Goal: Task Accomplishment & Management: Use online tool/utility

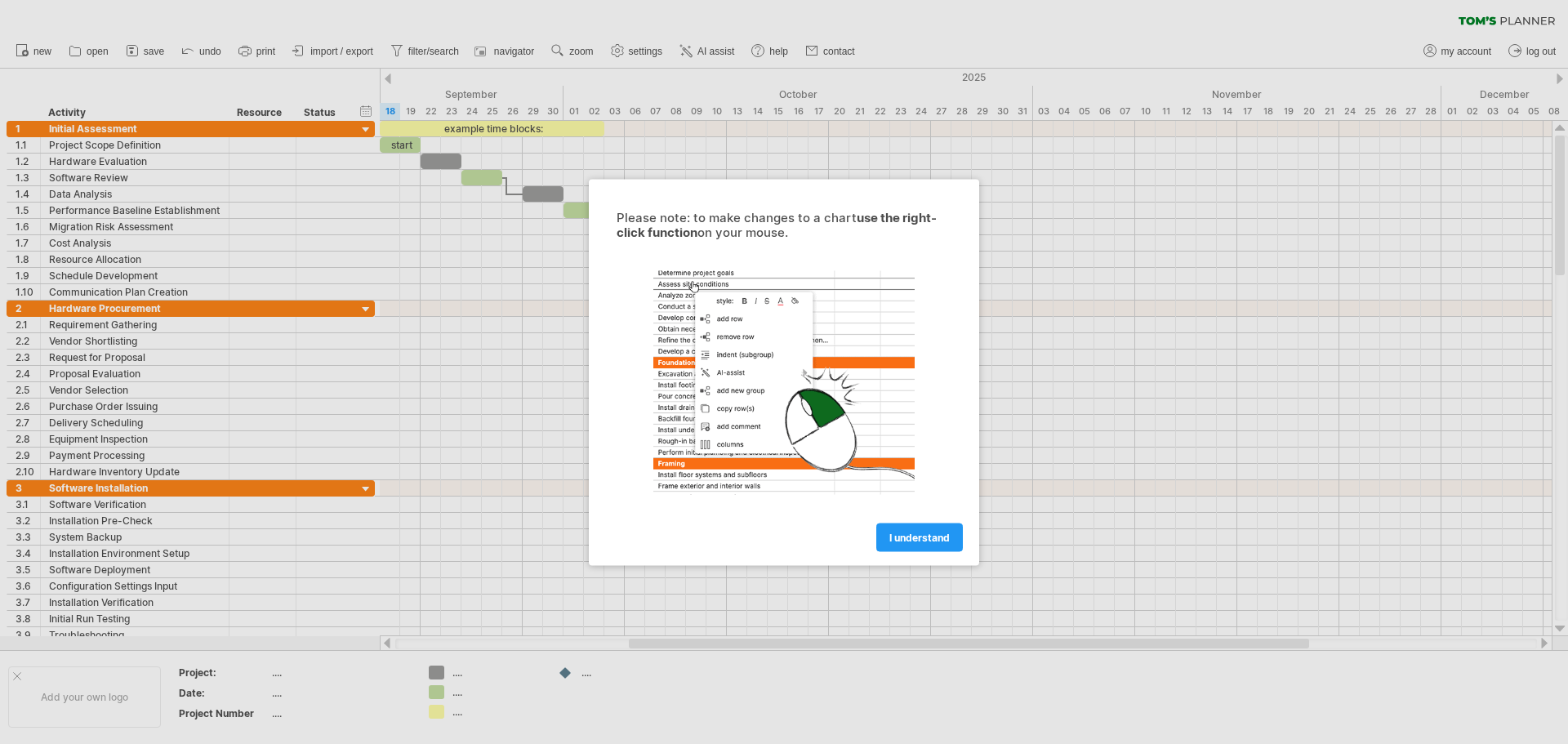
click at [910, 540] on span "I understand" at bounding box center [919, 537] width 60 height 12
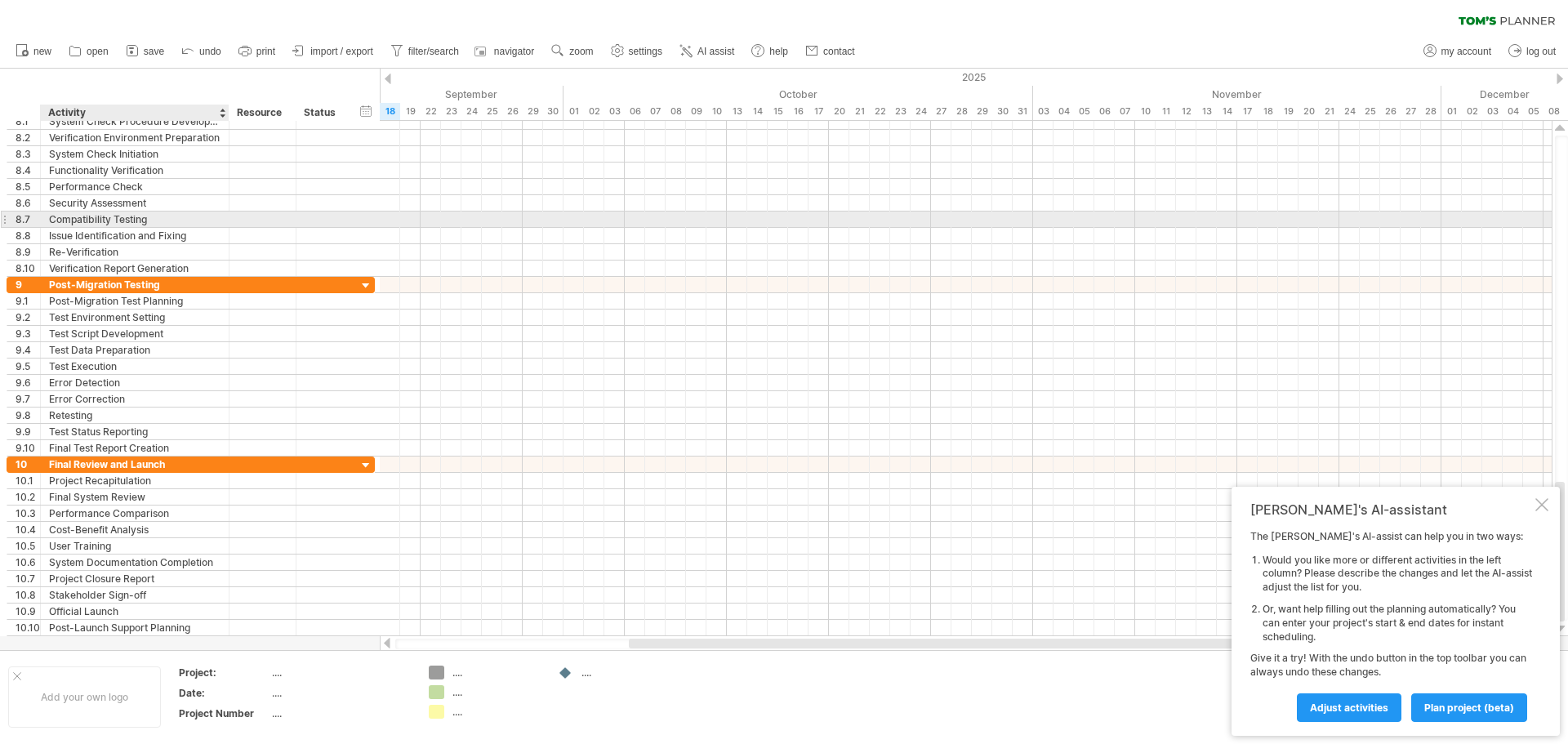
click at [87, 218] on div "Compatibility Testing" at bounding box center [135, 219] width 171 height 15
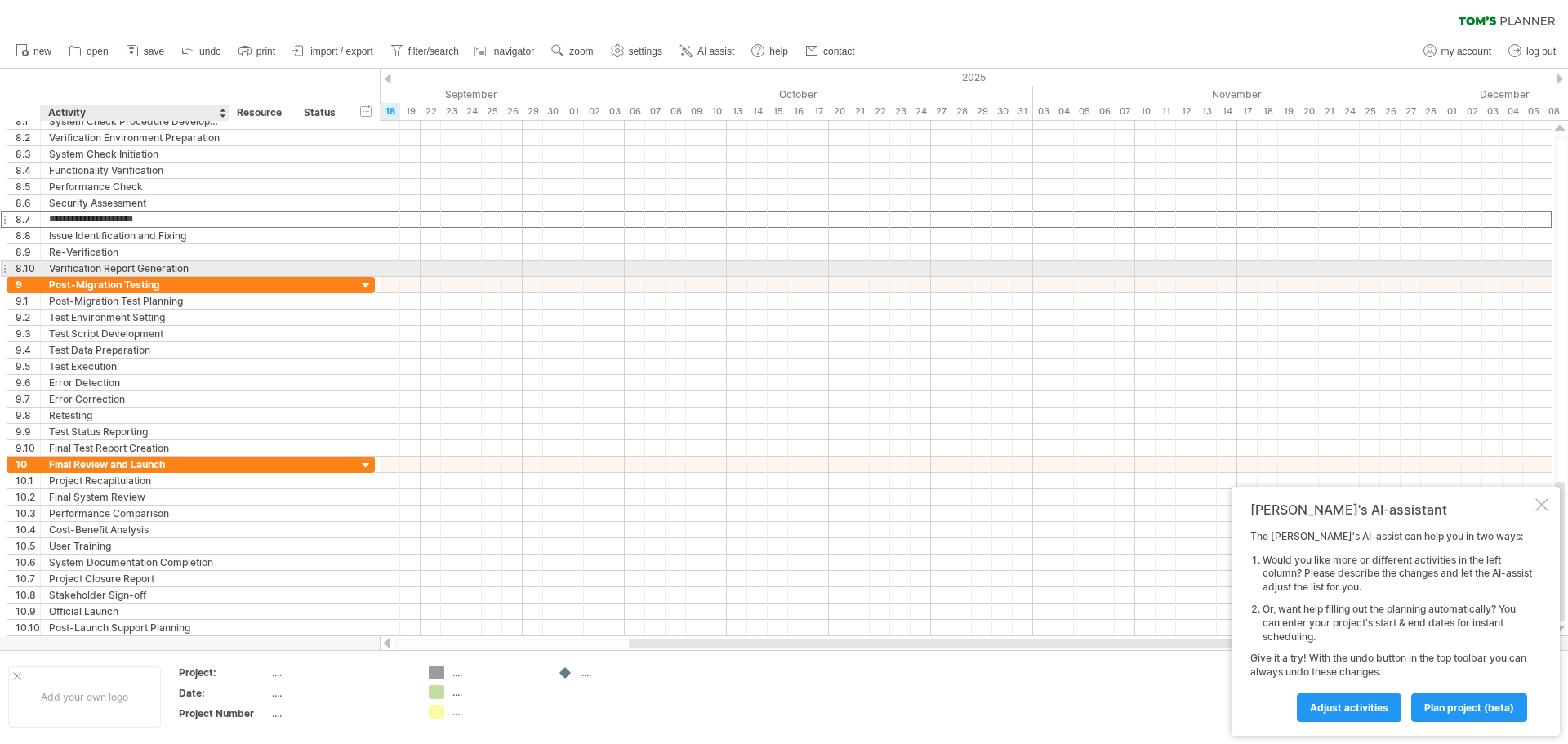
click at [117, 263] on div "Verification Report Generation" at bounding box center [135, 268] width 171 height 15
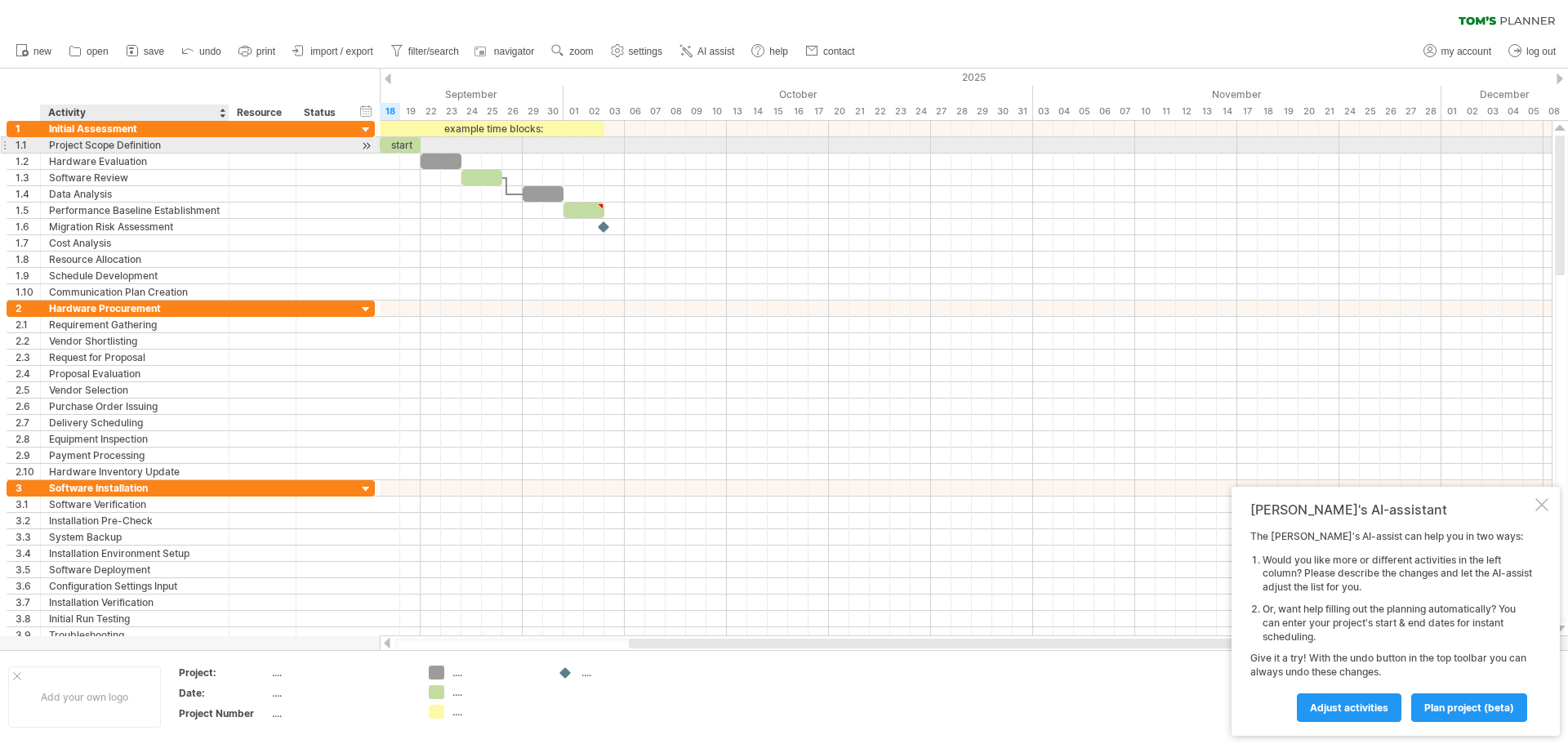
click at [80, 148] on div "Project Scope Definition" at bounding box center [135, 145] width 171 height 15
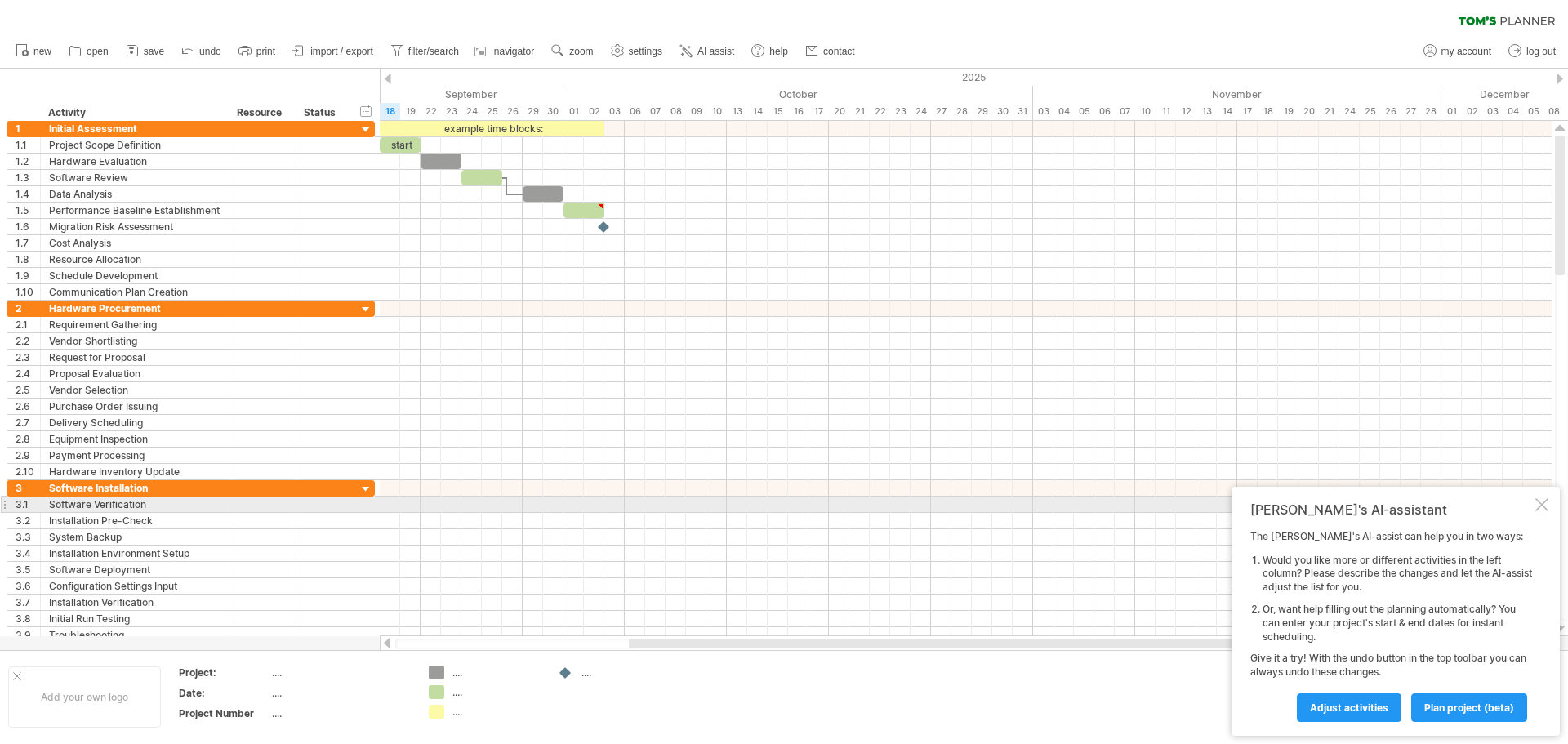
click at [1541, 505] on div at bounding box center [1541, 504] width 13 height 13
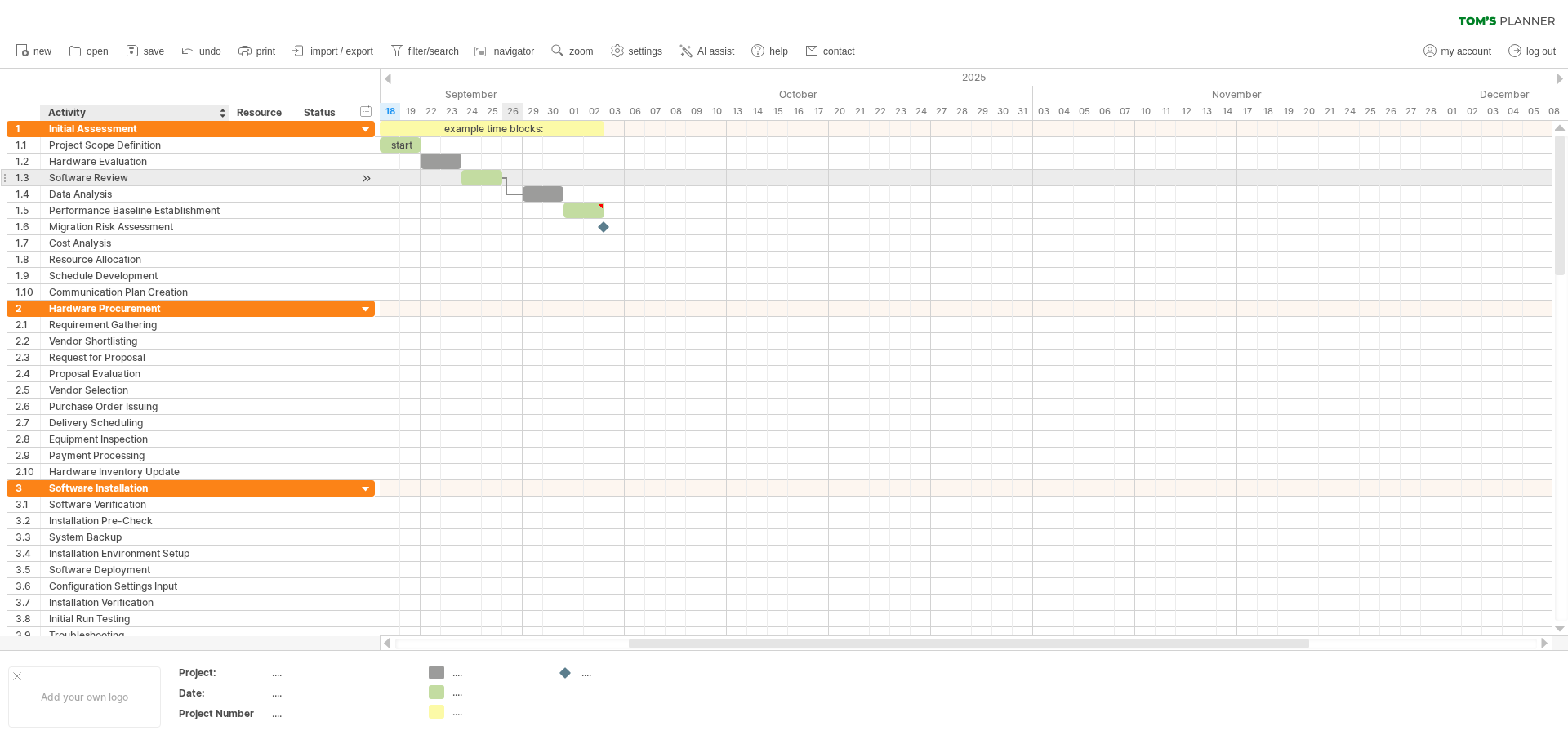
click at [118, 173] on div "Software Review" at bounding box center [135, 177] width 171 height 15
click at [120, 153] on div "Hardware Evaluation" at bounding box center [135, 161] width 171 height 15
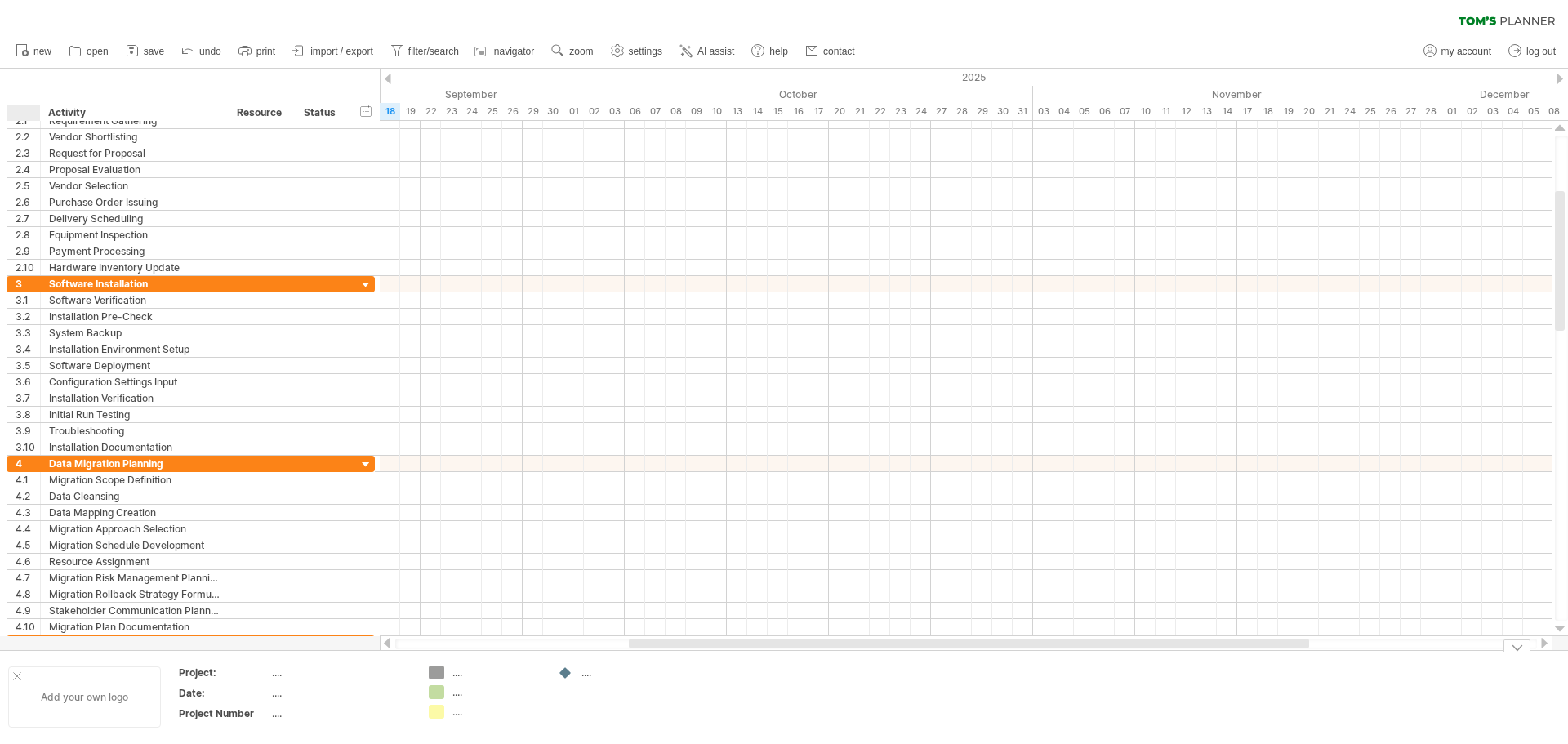
click at [18, 675] on div at bounding box center [17, 676] width 9 height 9
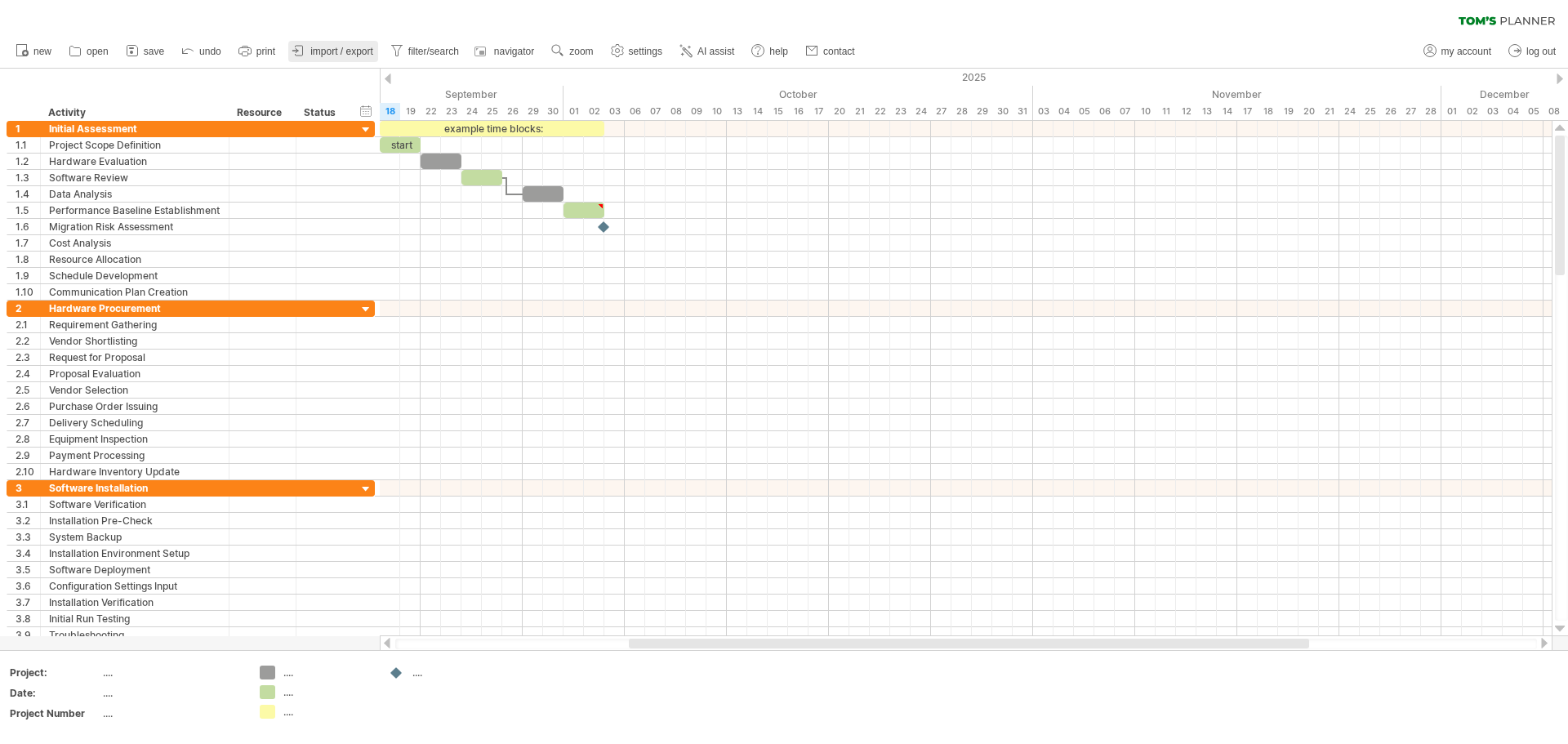
click at [351, 48] on span "import / export" at bounding box center [341, 51] width 63 height 11
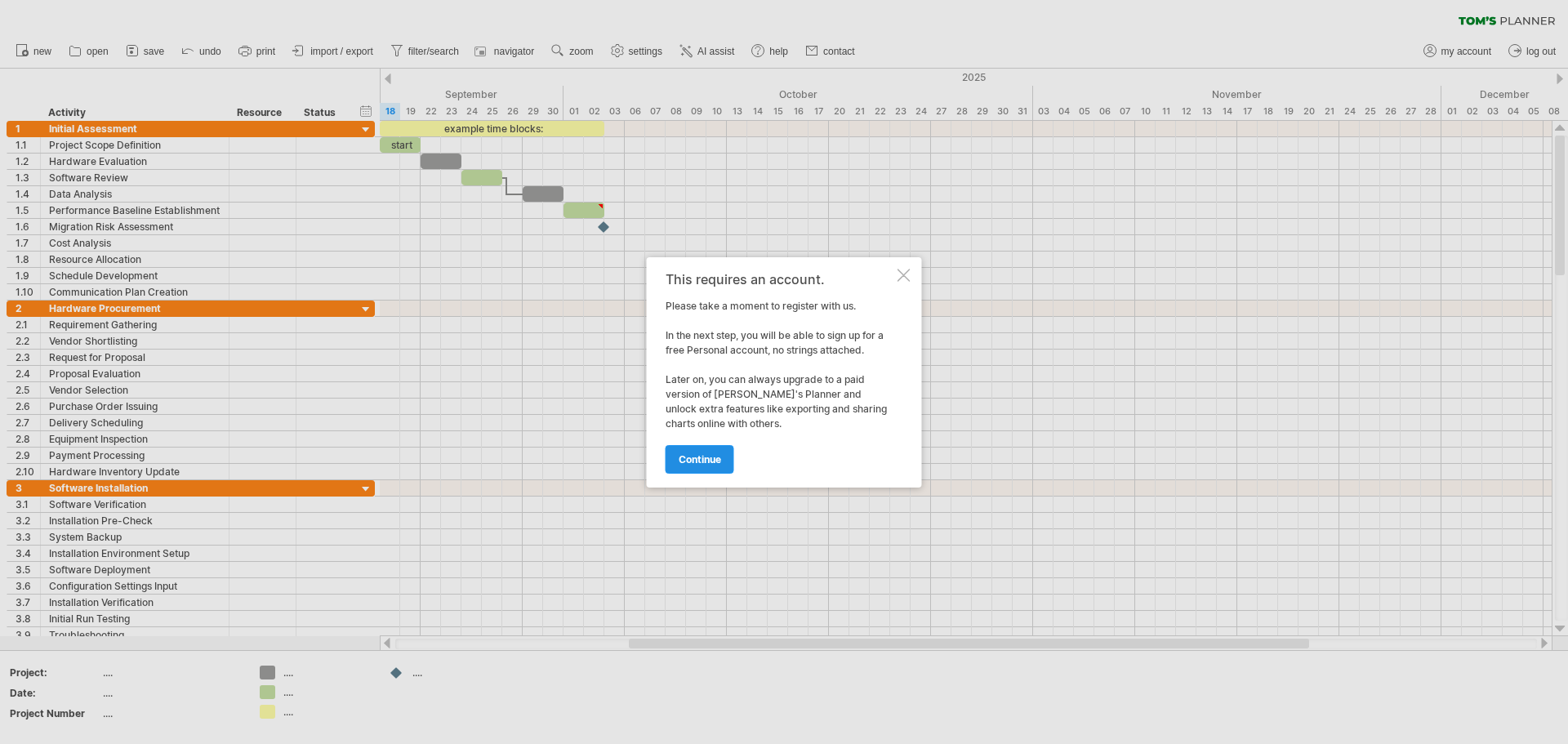
click at [712, 459] on span "continue" at bounding box center [700, 459] width 43 height 12
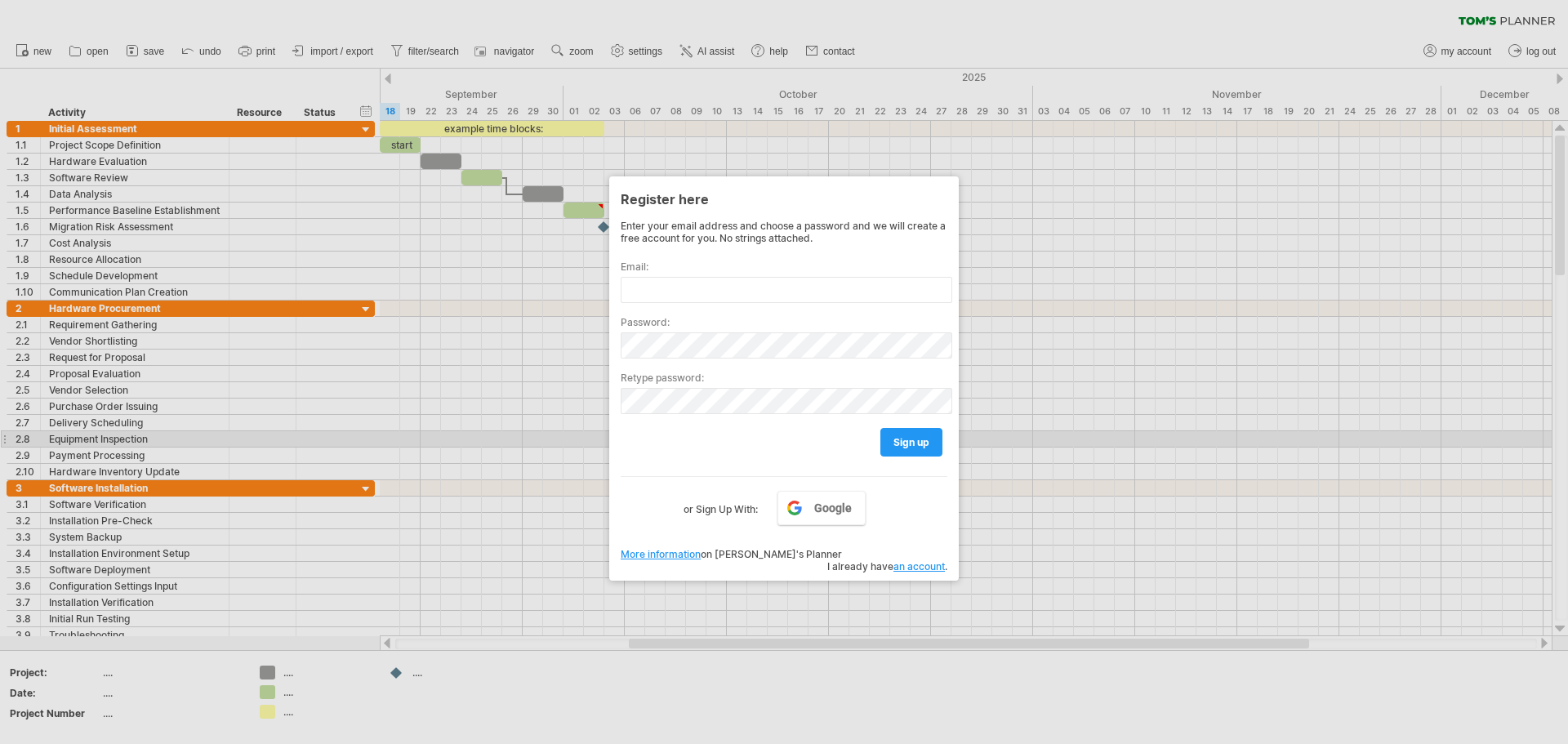
drag, startPoint x: 489, startPoint y: 447, endPoint x: 502, endPoint y: 435, distance: 17.7
click at [490, 447] on div at bounding box center [784, 372] width 1568 height 744
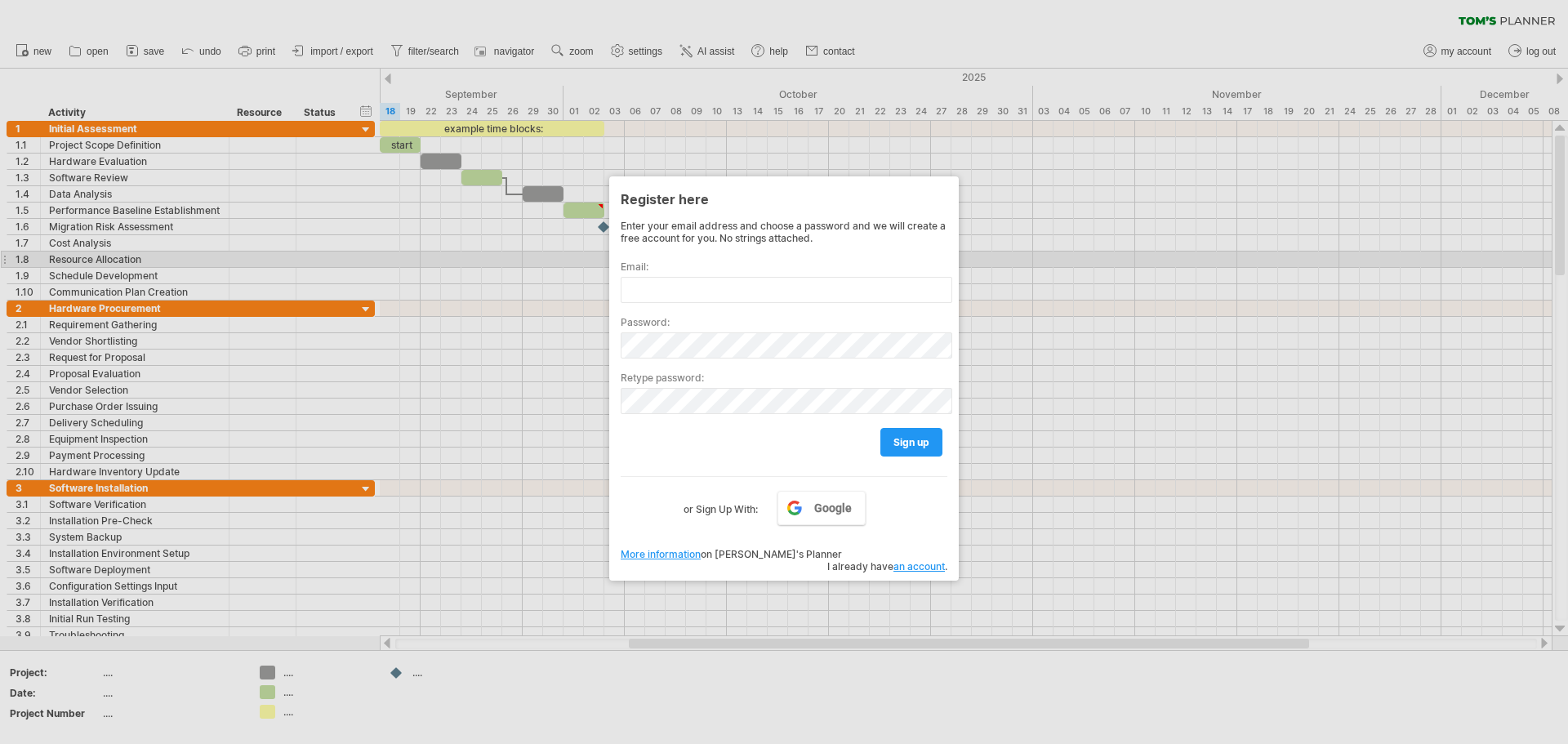
click at [1096, 257] on div at bounding box center [784, 372] width 1568 height 744
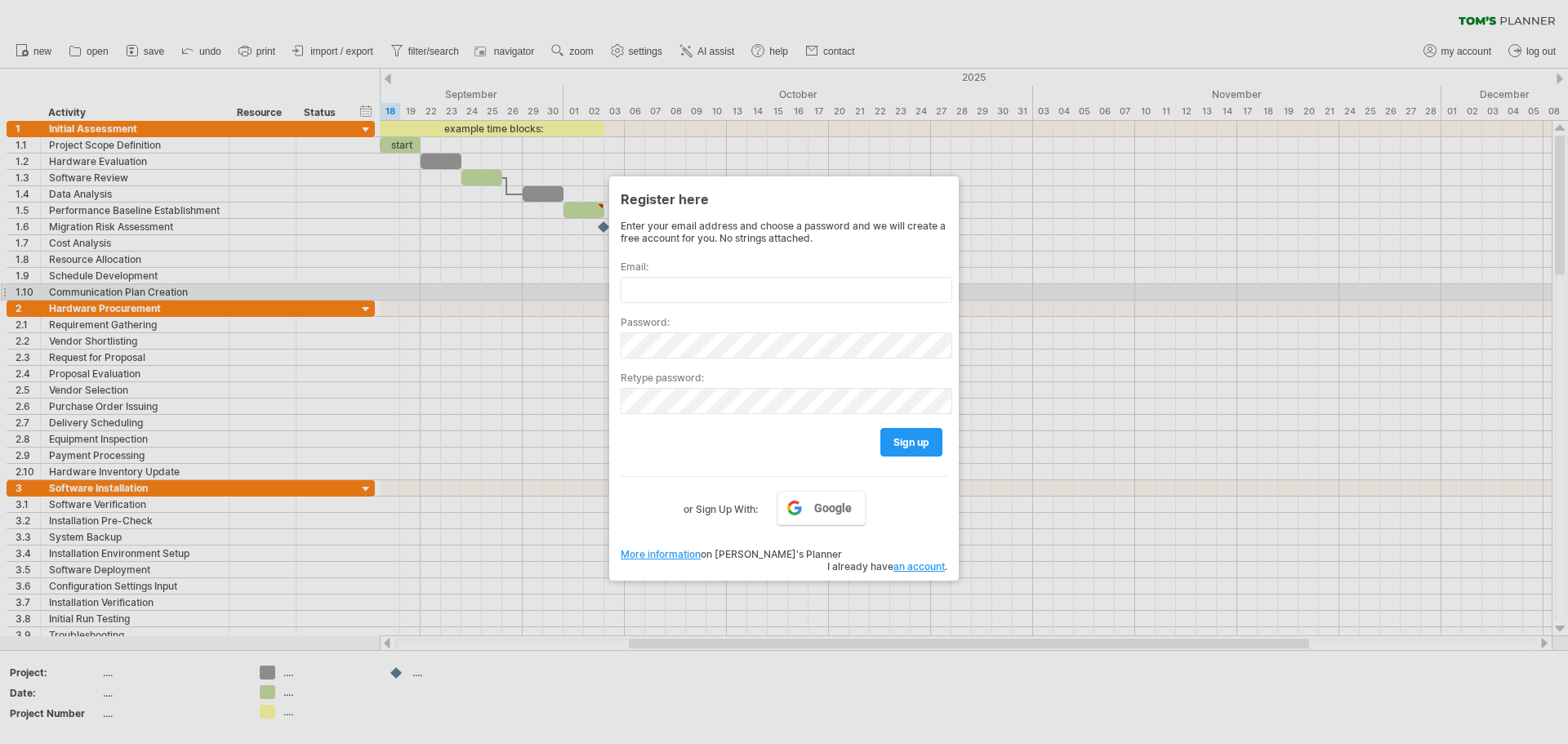
click at [489, 290] on div at bounding box center [784, 372] width 1568 height 744
